Goal: Task Accomplishment & Management: Manage account settings

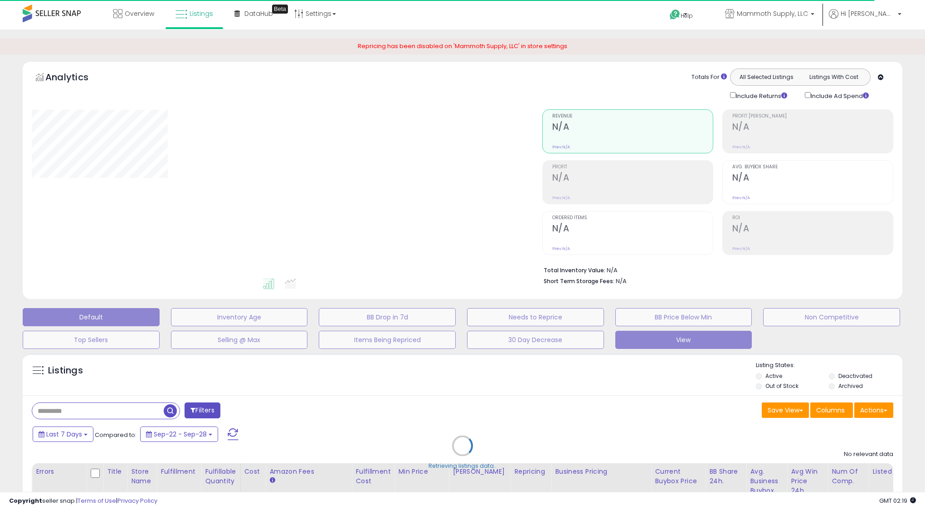
click at [685, 339] on button "View" at bounding box center [683, 339] width 137 height 18
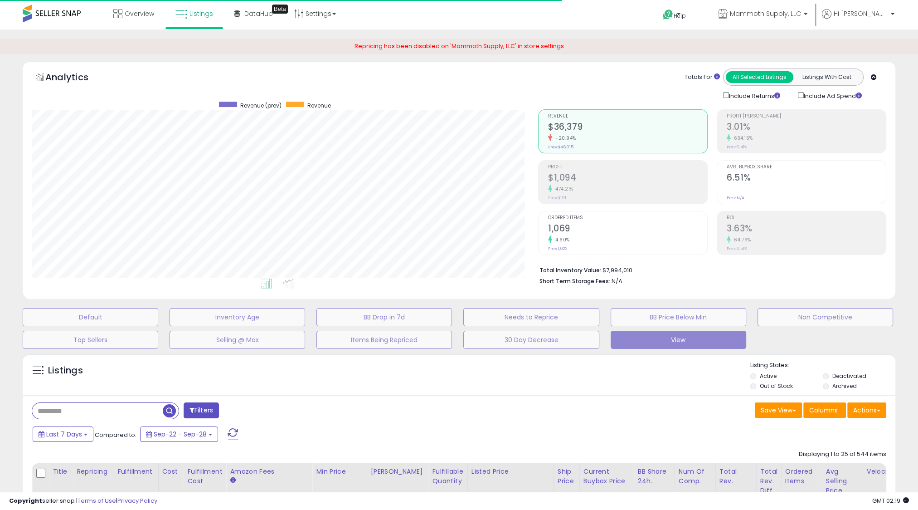
scroll to position [185, 506]
click at [665, 338] on button "View" at bounding box center [679, 339] width 136 height 18
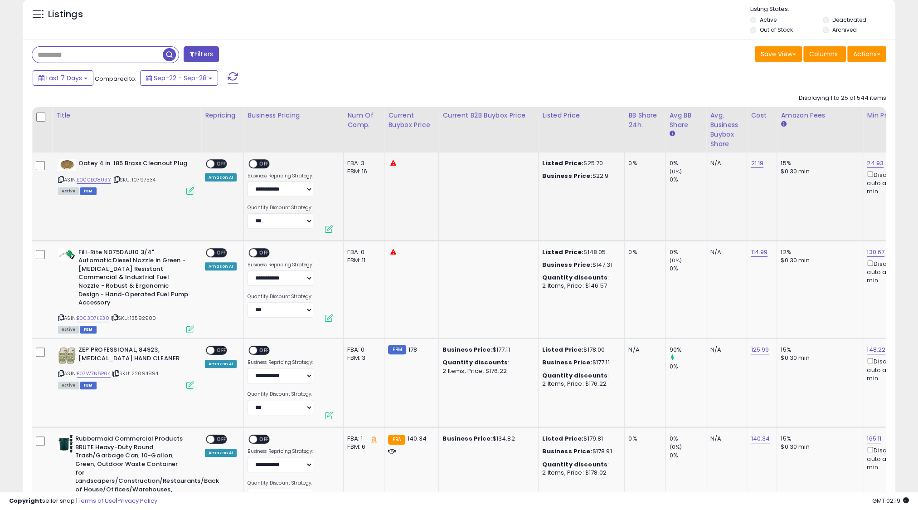
drag, startPoint x: 462, startPoint y: 227, endPoint x: 346, endPoint y: 210, distance: 117.6
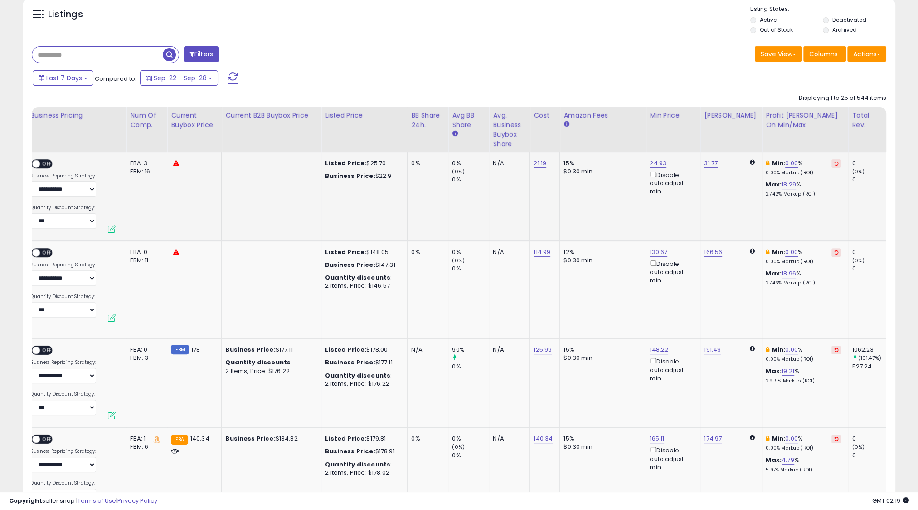
scroll to position [0, 555]
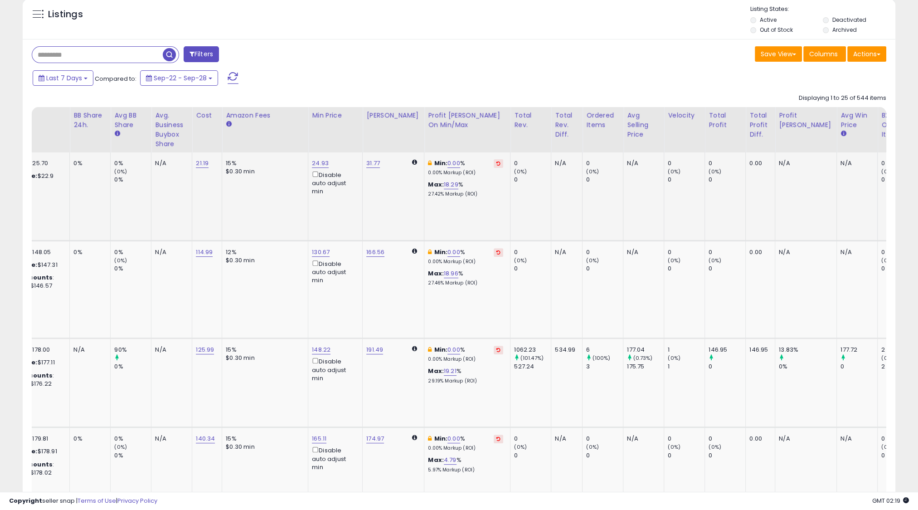
drag, startPoint x: 368, startPoint y: 221, endPoint x: 658, endPoint y: 229, distance: 289.8
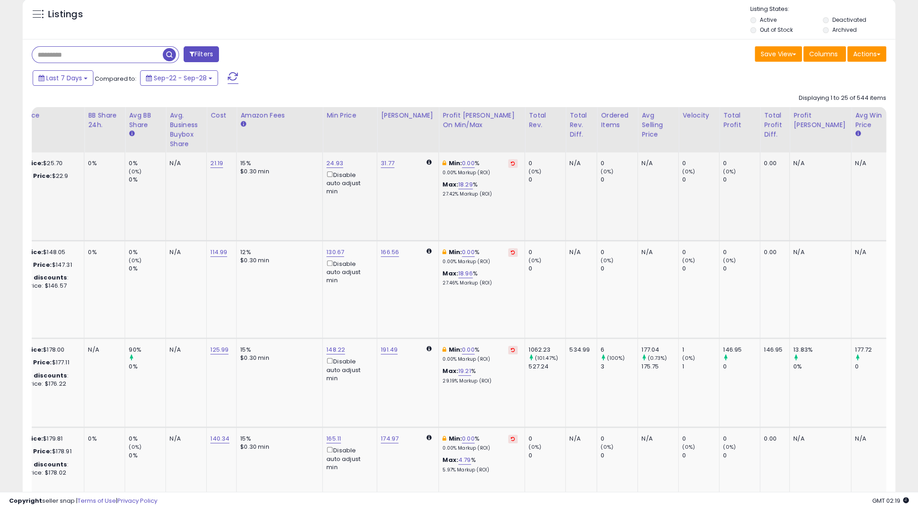
scroll to position [0, 449]
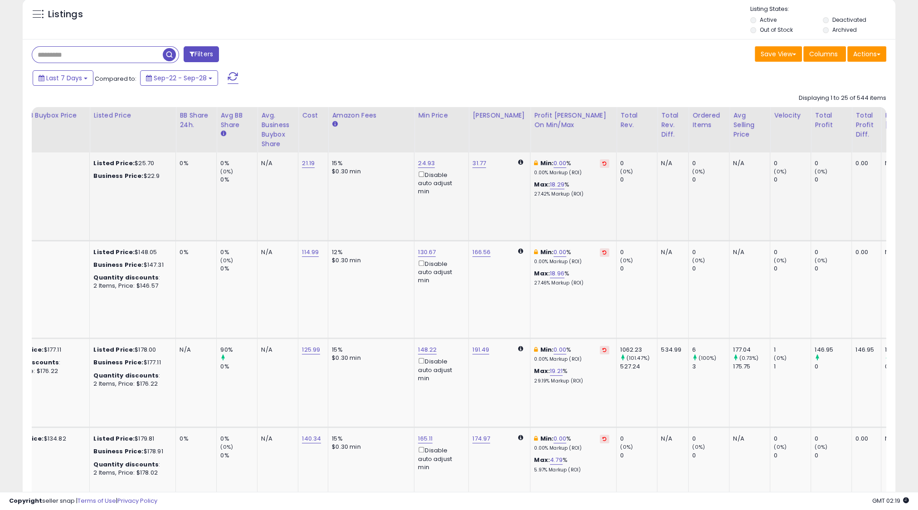
drag, startPoint x: 602, startPoint y: 215, endPoint x: 497, endPoint y: 216, distance: 105.2
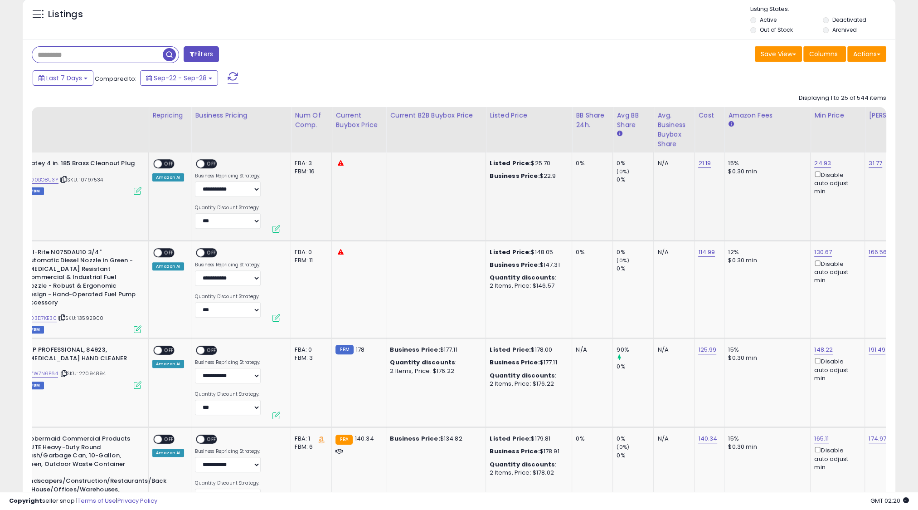
scroll to position [0, 0]
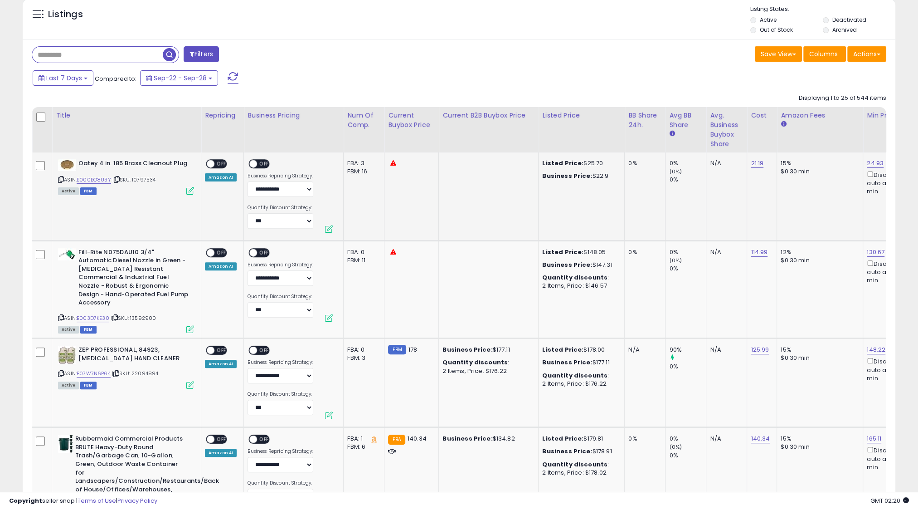
drag, startPoint x: 377, startPoint y: 217, endPoint x: 234, endPoint y: 204, distance: 143.8
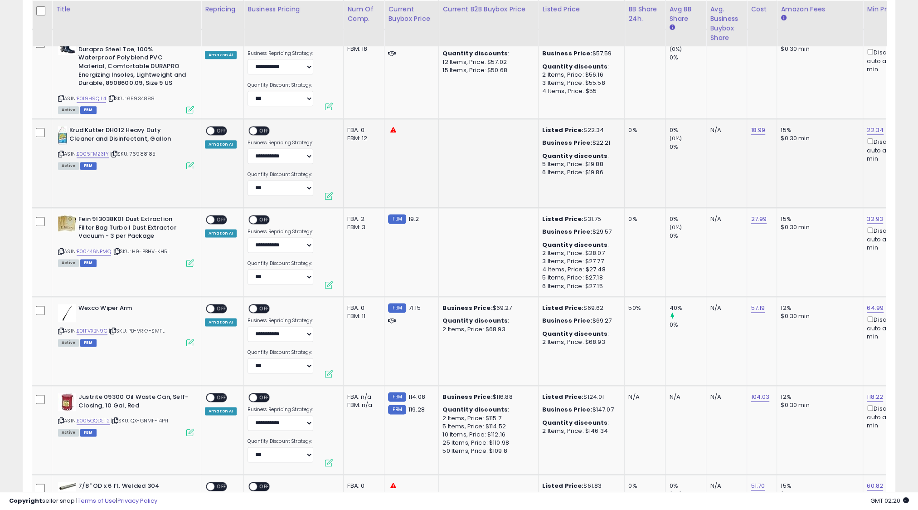
click at [192, 161] on icon at bounding box center [190, 165] width 8 height 8
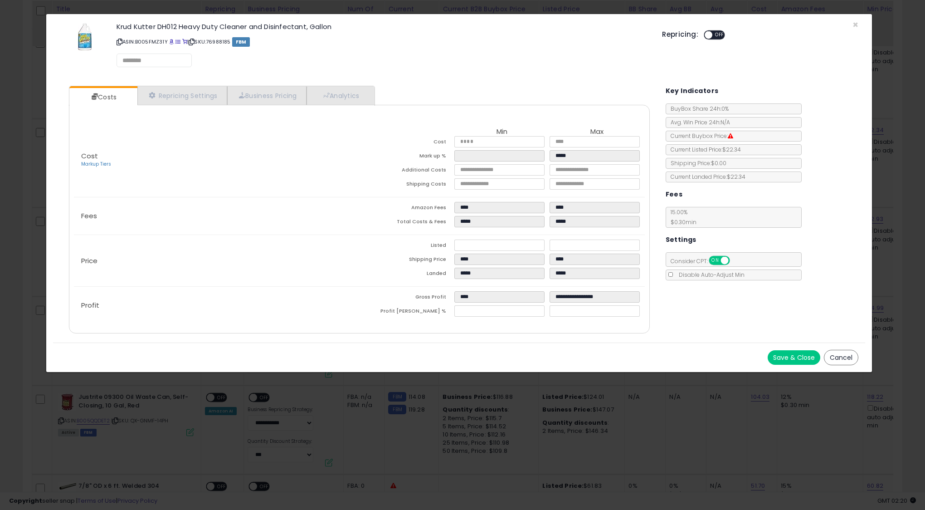
select select "*********"
click at [202, 83] on div "Costs Repricing Settings Business Pricing Analytics Cost" at bounding box center [359, 210] width 598 height 263
click at [199, 95] on link "Repricing Settings" at bounding box center [182, 96] width 90 height 19
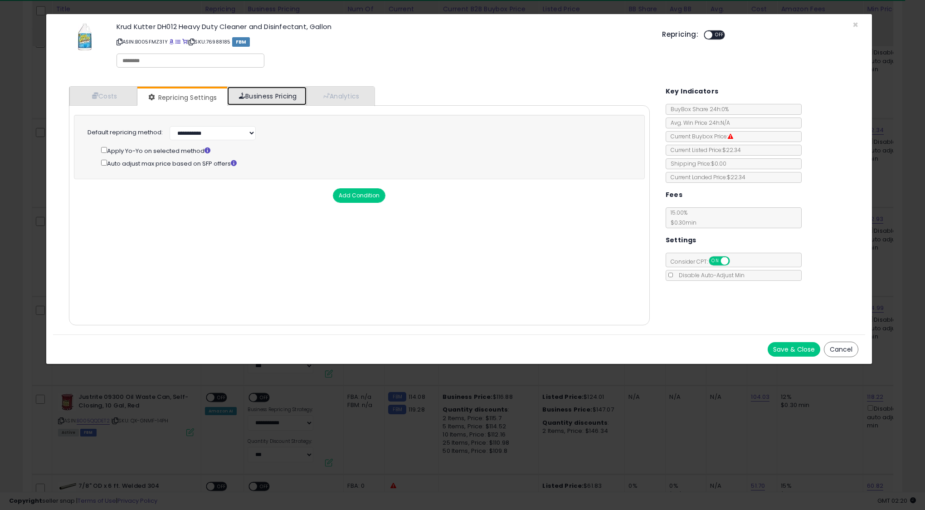
click at [275, 102] on link "Business Pricing" at bounding box center [266, 96] width 79 height 19
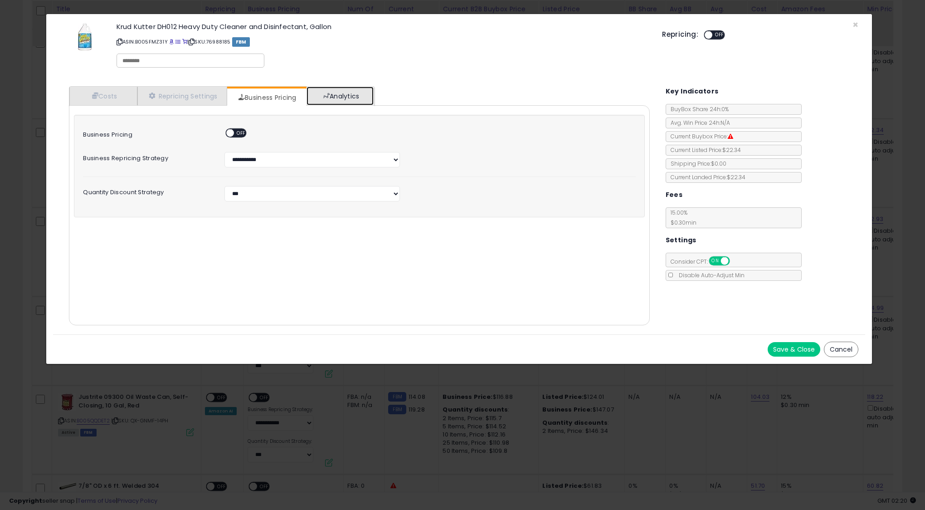
click at [350, 98] on link "Analytics" at bounding box center [339, 96] width 67 height 19
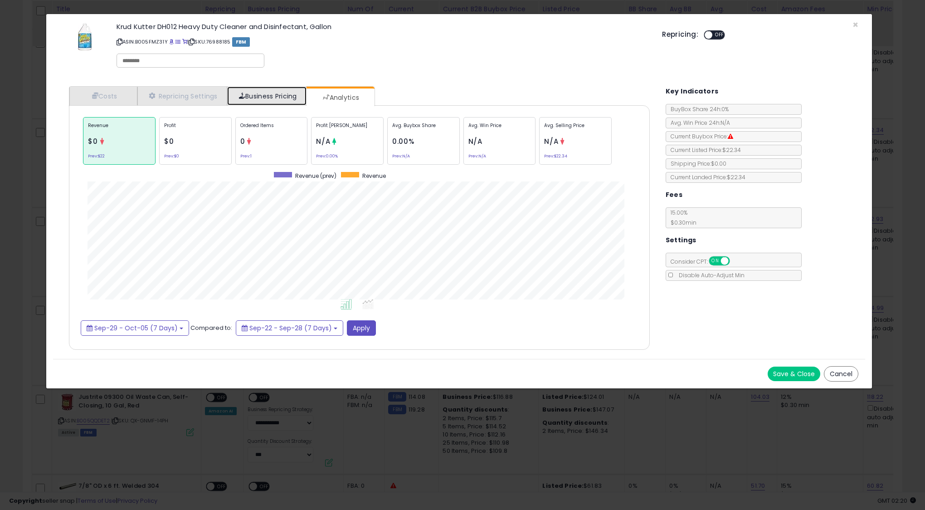
click at [273, 95] on link "Business Pricing" at bounding box center [266, 96] width 79 height 19
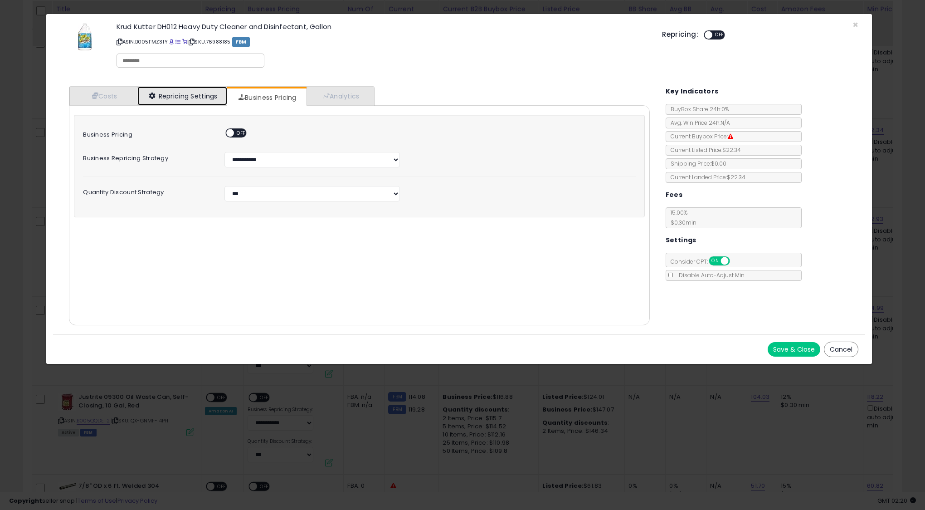
click at [186, 93] on link "Repricing Settings" at bounding box center [182, 96] width 90 height 19
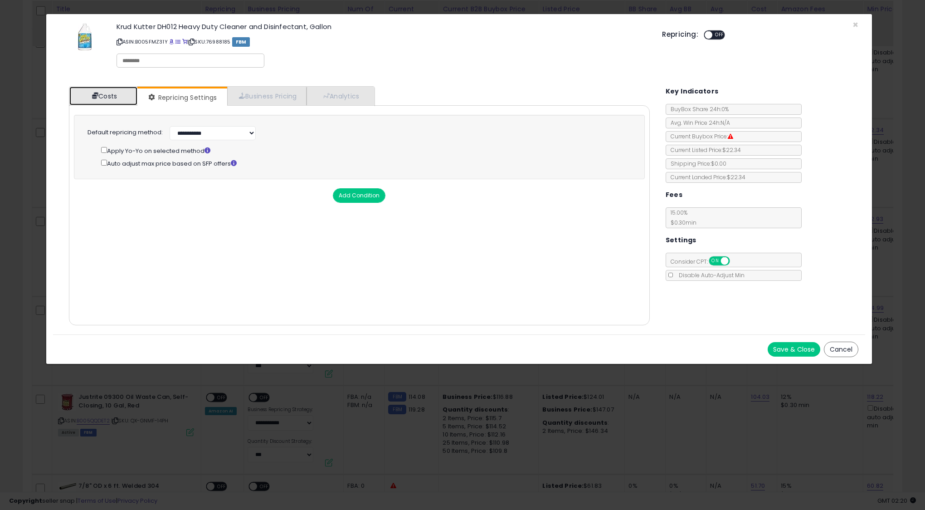
click at [118, 98] on link "Costs" at bounding box center [103, 96] width 68 height 19
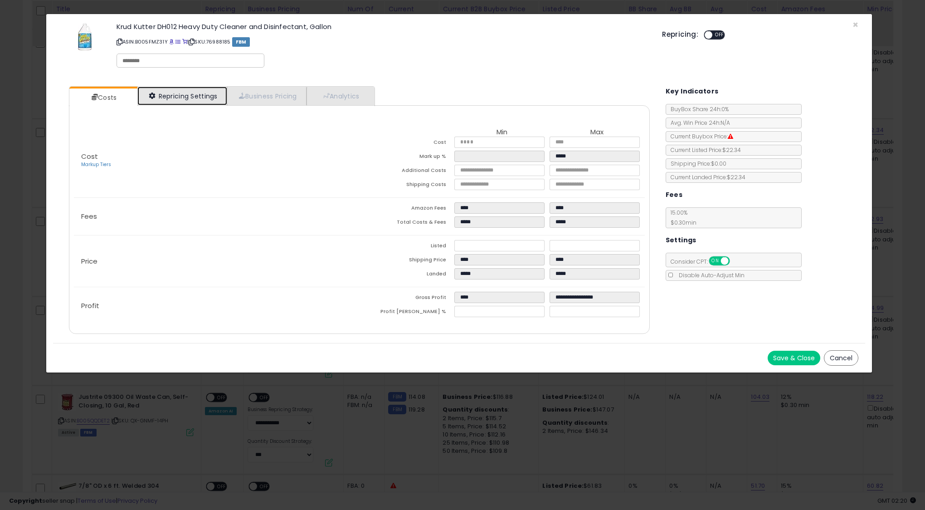
click at [184, 89] on link "Repricing Settings" at bounding box center [182, 96] width 90 height 19
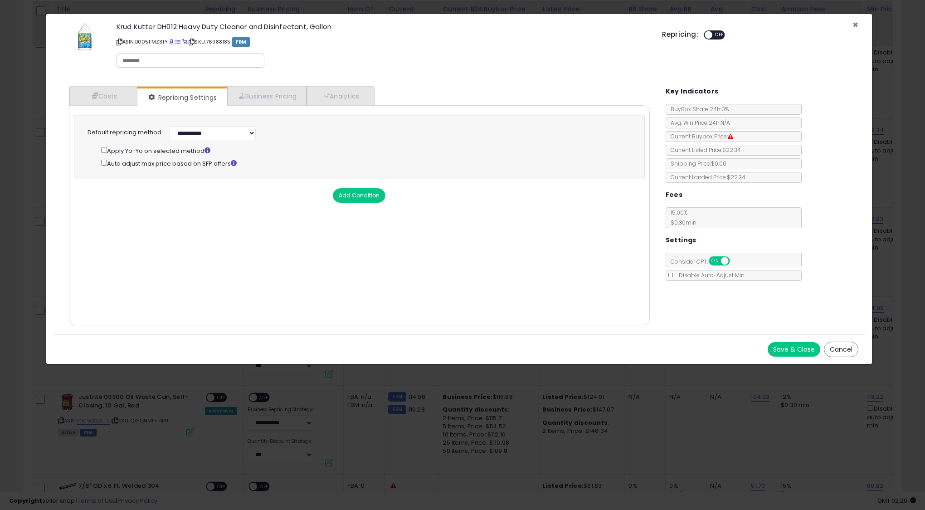
click at [854, 23] on span "×" at bounding box center [855, 24] width 6 height 13
